Goal: Information Seeking & Learning: Learn about a topic

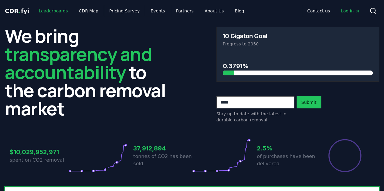
click at [47, 12] on link "Leaderboards" at bounding box center [53, 10] width 39 height 11
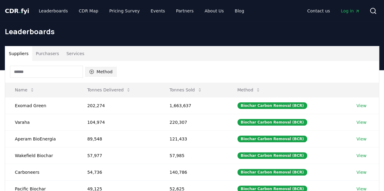
click at [102, 72] on button "Method" at bounding box center [100, 72] width 31 height 10
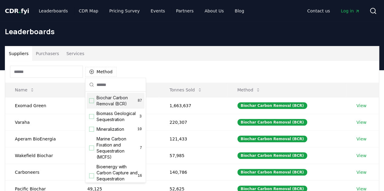
click at [87, 102] on div "Biochar Carbon Removal (BCR) 87" at bounding box center [116, 101] width 58 height 16
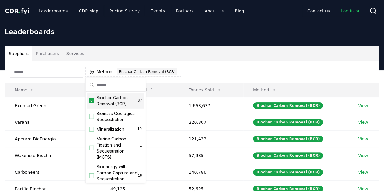
click at [171, 56] on div "Suppliers Purchasers Services" at bounding box center [191, 53] width 373 height 15
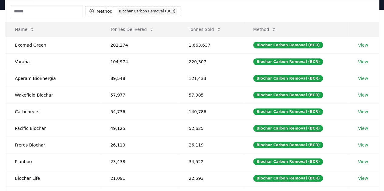
scroll to position [46, 0]
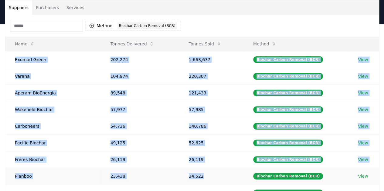
drag, startPoint x: 11, startPoint y: 59, endPoint x: 201, endPoint y: 168, distance: 219.5
click at [201, 168] on tbody "Exomad Green 202,274 1,663,637 Biochar Carbon Removal (BCR) View Varaha 104,974…" at bounding box center [191, 134] width 373 height 167
copy tbody "Exomad Green 202,274 1,663,637 Biochar Carbon Removal (BCR) View Varaha 104,974…"
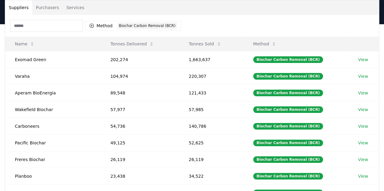
click at [199, 20] on div "Method 1 Biochar Carbon Removal (BCR)" at bounding box center [191, 26] width 373 height 22
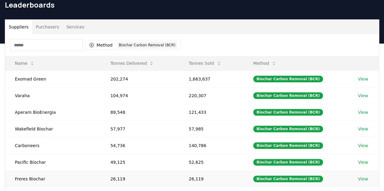
scroll to position [0, 0]
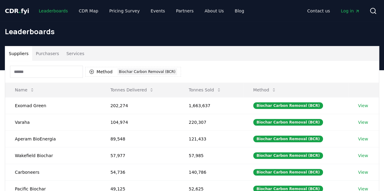
drag, startPoint x: 54, startPoint y: 11, endPoint x: 103, endPoint y: 39, distance: 56.5
click at [54, 11] on link "Leaderboards" at bounding box center [53, 10] width 39 height 11
click at [41, 54] on button "Purchasers" at bounding box center [47, 53] width 31 height 15
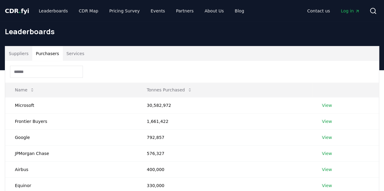
scroll to position [30, 0]
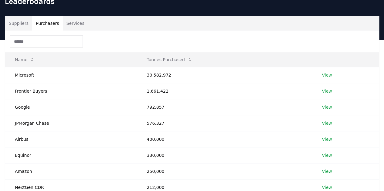
click at [15, 24] on button "Suppliers" at bounding box center [18, 23] width 27 height 15
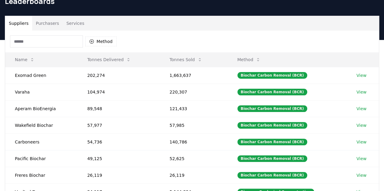
click at [44, 27] on button "Purchasers" at bounding box center [47, 23] width 31 height 15
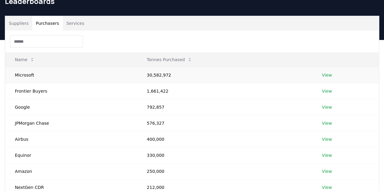
click at [328, 73] on link "View" at bounding box center [326, 75] width 10 height 6
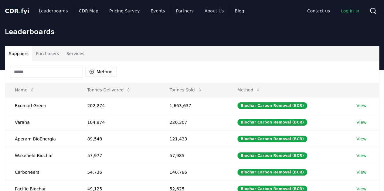
click at [349, 11] on span "Log in" at bounding box center [350, 11] width 19 height 6
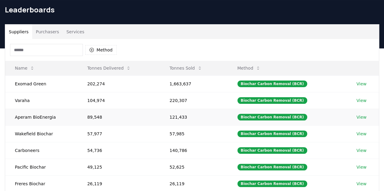
scroll to position [30, 0]
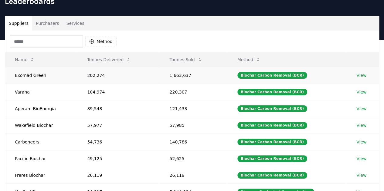
click at [359, 75] on link "View" at bounding box center [361, 75] width 10 height 6
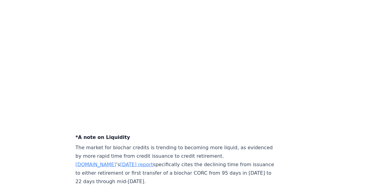
scroll to position [1971, 0]
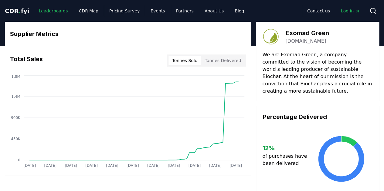
click at [40, 9] on link "Leaderboards" at bounding box center [53, 10] width 39 height 11
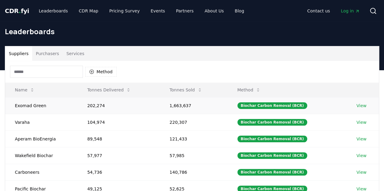
click at [360, 105] on link "View" at bounding box center [361, 106] width 10 height 6
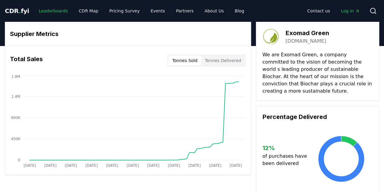
click at [49, 10] on link "Leaderboards" at bounding box center [53, 10] width 39 height 11
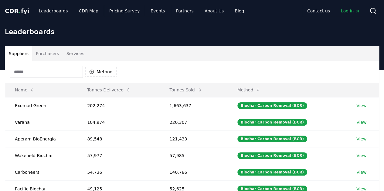
click at [50, 55] on button "Purchasers" at bounding box center [47, 53] width 31 height 15
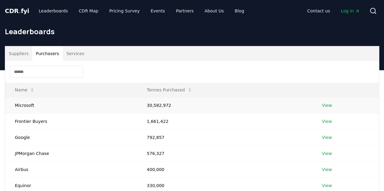
click at [321, 106] on link "View" at bounding box center [326, 106] width 10 height 6
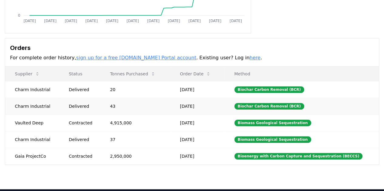
scroll to position [152, 0]
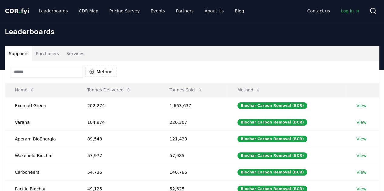
click at [19, 12] on span "." at bounding box center [20, 10] width 2 height 7
